Goal: Information Seeking & Learning: Learn about a topic

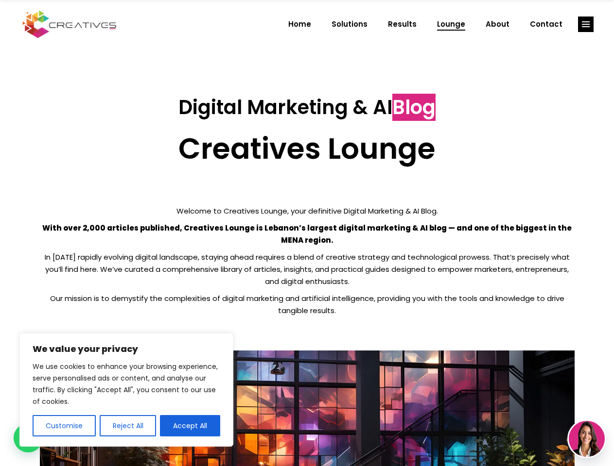
click at [307, 233] on p "With over 2,000 articles published, Creatives Lounge is Lebanon’s largest digit…" at bounding box center [307, 234] width 534 height 24
click at [64, 426] on button "Customise" at bounding box center [64, 425] width 63 height 21
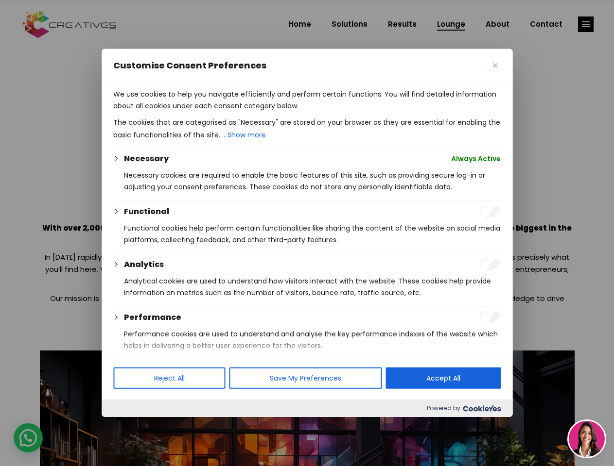
click at [127, 426] on div at bounding box center [307, 233] width 614 height 466
click at [190, 112] on p "We use cookies to help you navigate efficiently and perform certain functions. …" at bounding box center [306, 99] width 387 height 23
click at [585, 24] on div at bounding box center [307, 233] width 614 height 466
click at [586, 439] on img at bounding box center [586, 439] width 36 height 36
